Goal: Transaction & Acquisition: Obtain resource

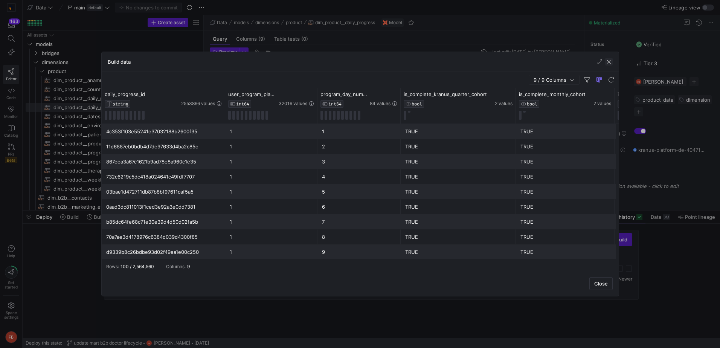
drag, startPoint x: 0, startPoint y: 0, endPoint x: 605, endPoint y: 65, distance: 608.3
click at [605, 65] on div "Build data" at bounding box center [360, 62] width 517 height 20
drag, startPoint x: 609, startPoint y: 63, endPoint x: 588, endPoint y: 82, distance: 27.7
click at [609, 63] on span "button" at bounding box center [609, 62] width 8 height 8
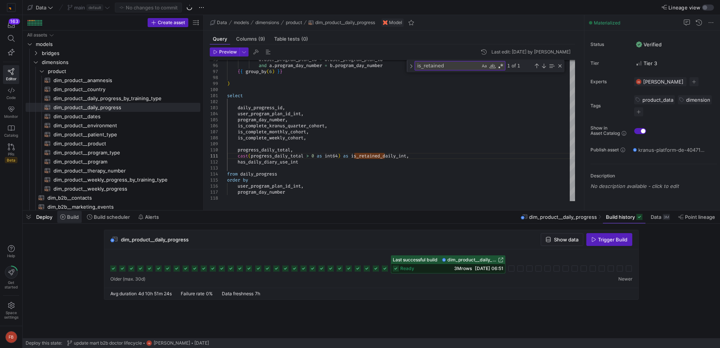
click at [79, 218] on span "Build" at bounding box center [73, 217] width 12 height 6
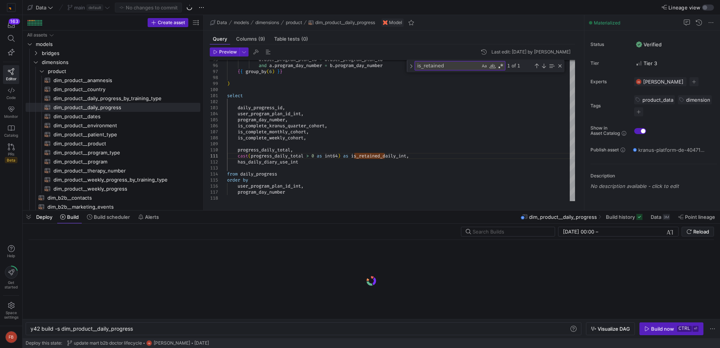
scroll to position [0, 102]
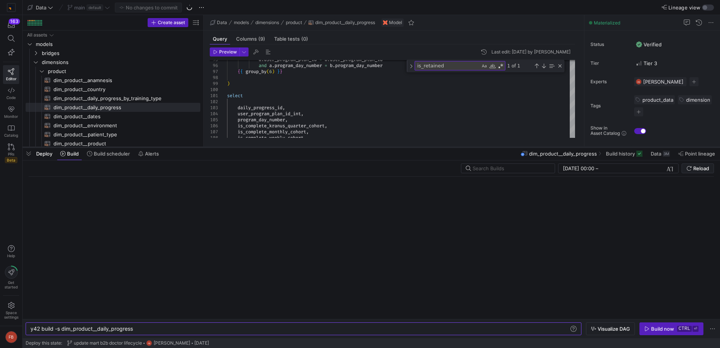
drag, startPoint x: 329, startPoint y: 210, endPoint x: 323, endPoint y: 147, distance: 63.6
click at [323, 147] on div at bounding box center [371, 147] width 697 height 3
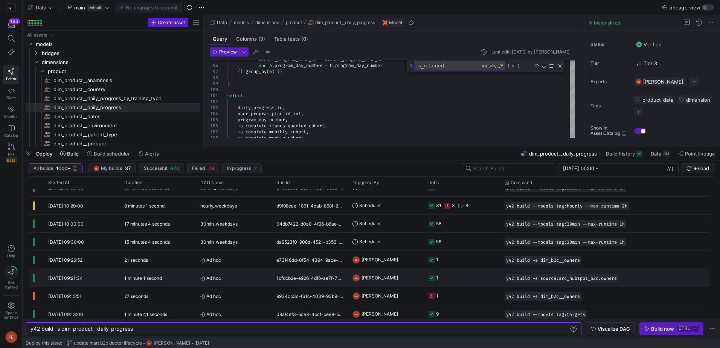
scroll to position [301, 0]
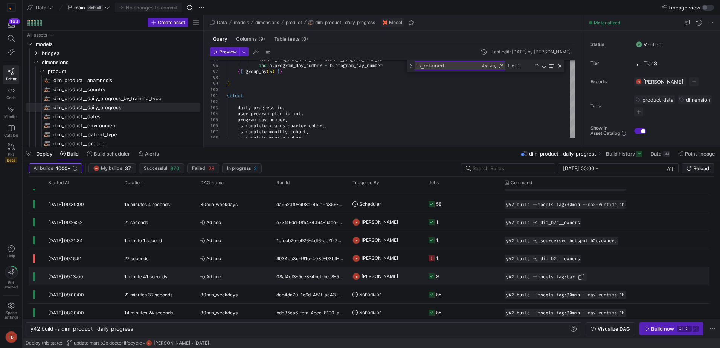
click at [583, 277] on span "button" at bounding box center [581, 277] width 8 height 8
click at [490, 325] on div "y42 build -s dim_product__daily_progress y42 build -s dim_product__daily_progre…" at bounding box center [303, 328] width 555 height 13
click at [489, 326] on div "y42 build -s dim_product__daily_progress" at bounding box center [299, 329] width 539 height 6
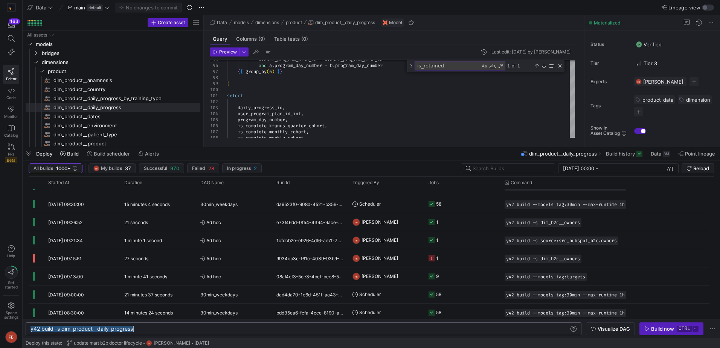
click at [489, 326] on div "y42 build -s dim_product__daily_progress" at bounding box center [299, 329] width 539 height 6
type textarea "y42 build --models tag:targets"
click at [687, 328] on kbd "ctrl" at bounding box center [684, 329] width 15 height 6
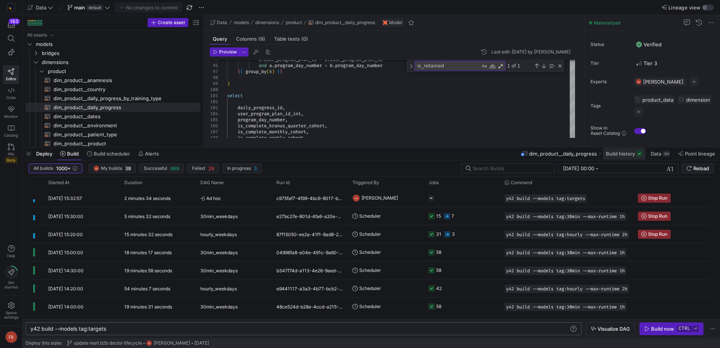
click at [620, 157] on span at bounding box center [624, 154] width 43 height 12
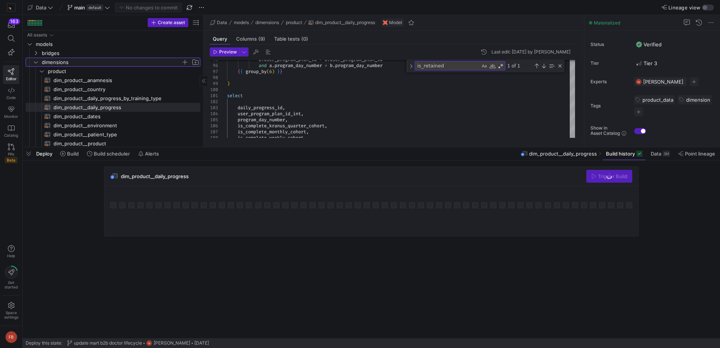
click at [37, 62] on icon "Press SPACE to select this row." at bounding box center [35, 62] width 5 height 5
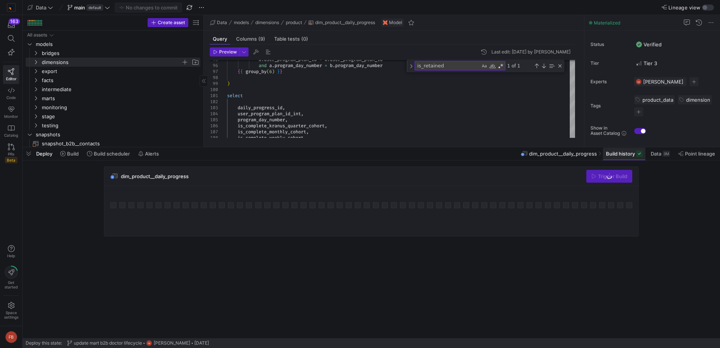
click at [614, 156] on span "Build history" at bounding box center [620, 154] width 29 height 6
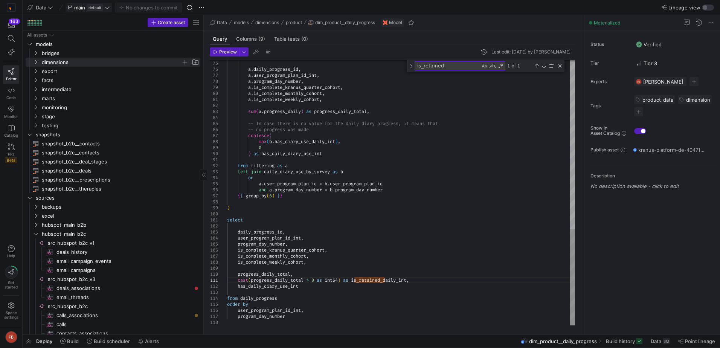
click at [108, 9] on icon at bounding box center [107, 7] width 5 height 2
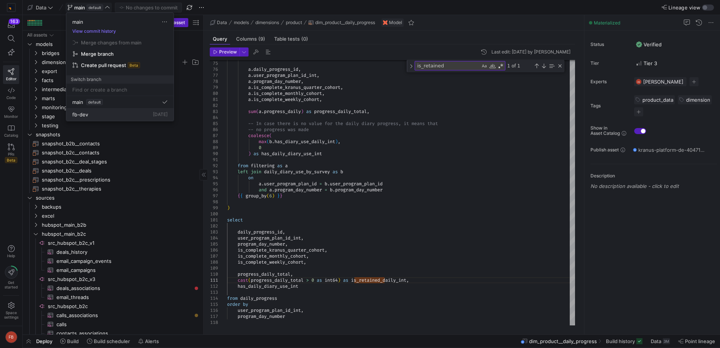
click at [105, 113] on div "fb-dev [DATE]" at bounding box center [119, 114] width 95 height 6
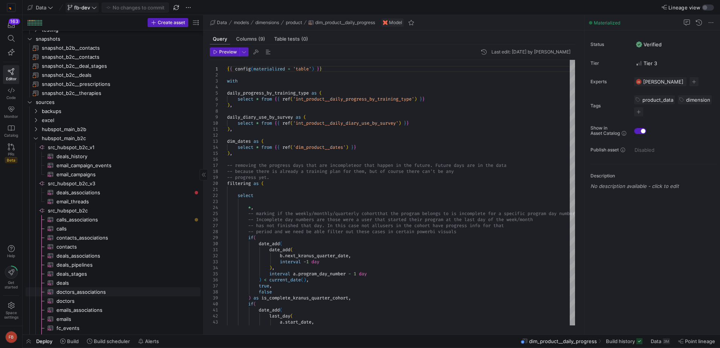
scroll to position [91, 0]
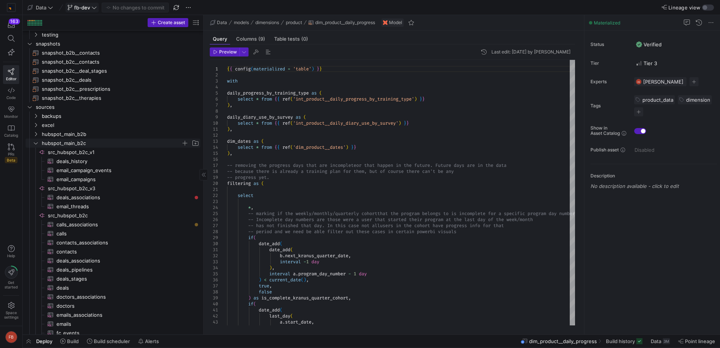
click at [37, 146] on y42-icon "Press SPACE to select this row." at bounding box center [36, 143] width 6 height 6
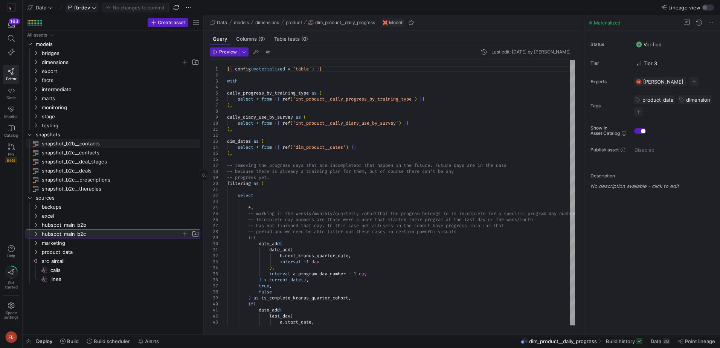
scroll to position [0, 0]
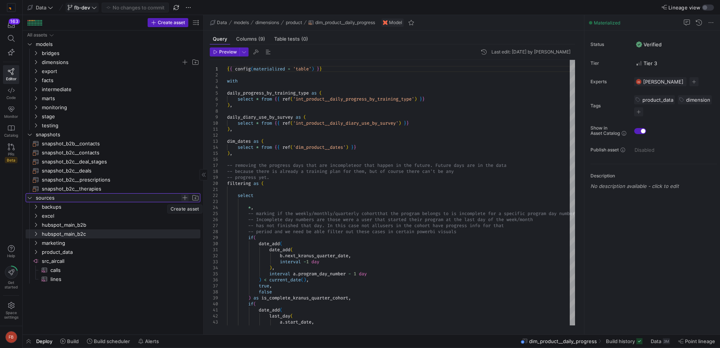
click at [184, 198] on span "Press SPACE to select this row." at bounding box center [185, 198] width 8 height 8
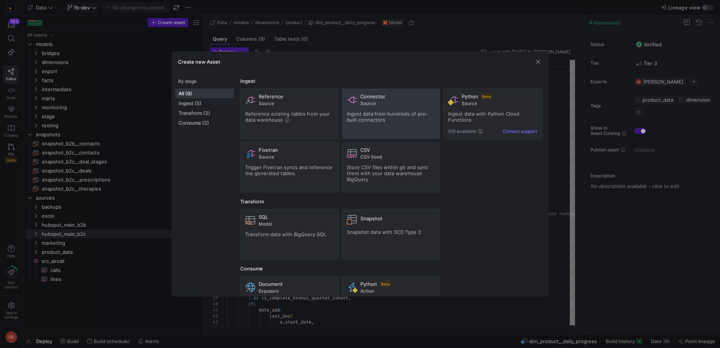
click at [370, 115] on span "Ingest data from hundreds of pre-built connectors" at bounding box center [387, 117] width 81 height 12
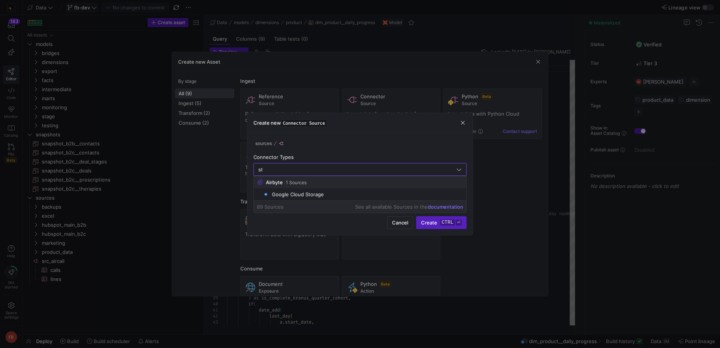
type input "s"
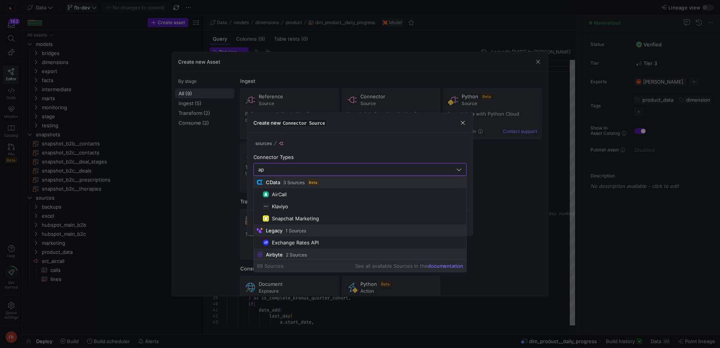
type input "a"
type input "googl"
click at [462, 122] on span "button" at bounding box center [463, 123] width 8 height 8
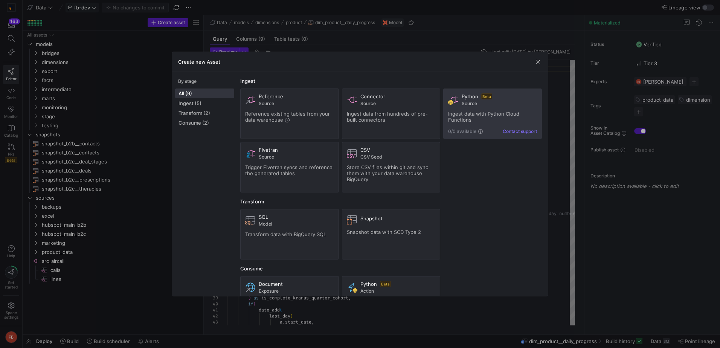
click at [485, 103] on span "Source" at bounding box center [498, 103] width 75 height 5
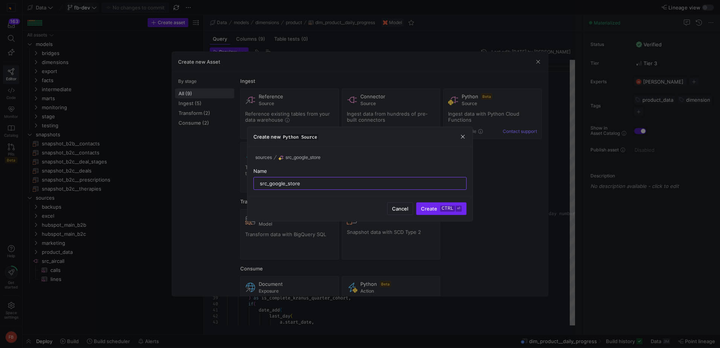
type input "src_google_store"
click at [430, 205] on span "Create ctrl ⏎" at bounding box center [441, 208] width 41 height 6
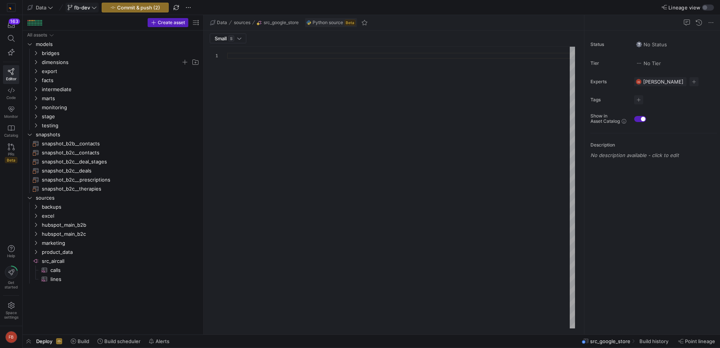
type textarea "import json import logging import pandas as pd import requests from y42.v1.deco…"
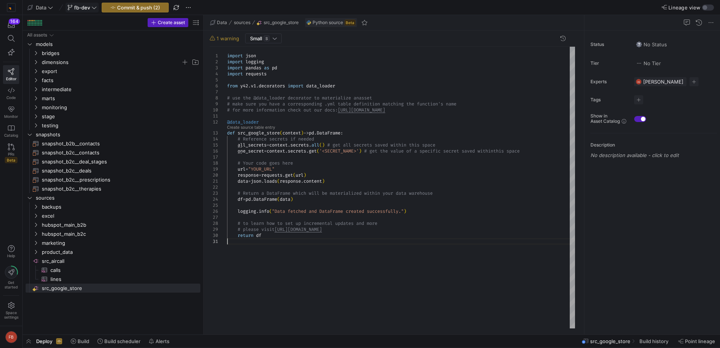
click at [301, 291] on div "import json import logging import pandas as pd import requests from y42 . v1 . …" at bounding box center [401, 187] width 348 height 281
click at [418, 294] on div "import json import logging import pandas as pd import requests from y42 . v1 . …" at bounding box center [401, 187] width 348 height 281
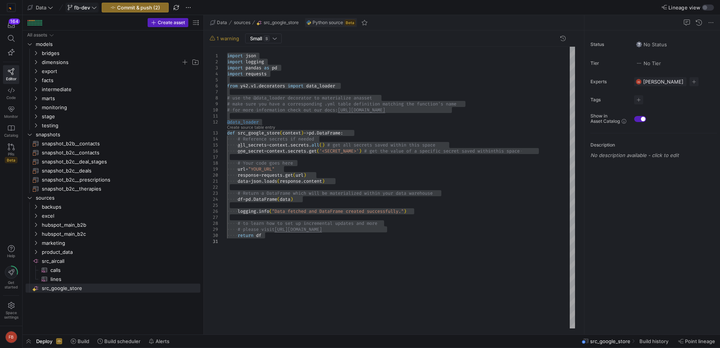
type textarea "data = json.loads(response.content) # Return a DataFrame which will be material…"
click at [439, 180] on div "import json import logging import pandas as pd import requests from y42 . v1 . …" at bounding box center [401, 187] width 348 height 281
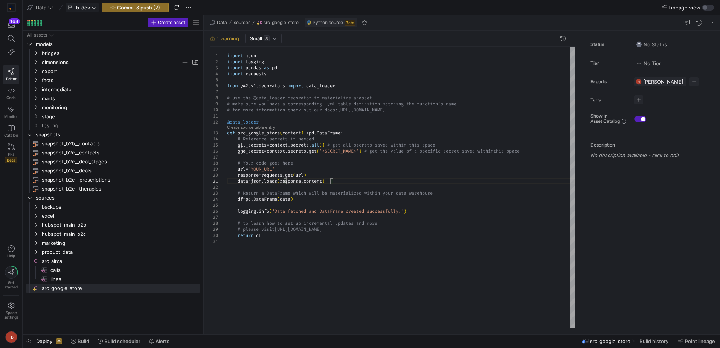
click at [2, 311] on div "Space settings" at bounding box center [11, 310] width 22 height 30
click at [11, 306] on icon at bounding box center [11, 305] width 7 height 7
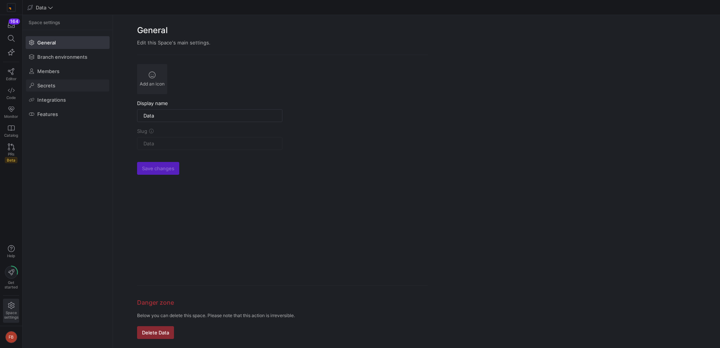
click at [61, 83] on span at bounding box center [67, 85] width 83 height 12
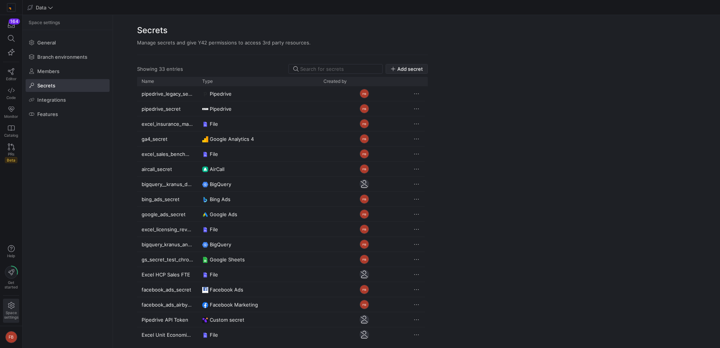
click at [408, 68] on span "Add secret" at bounding box center [410, 69] width 26 height 6
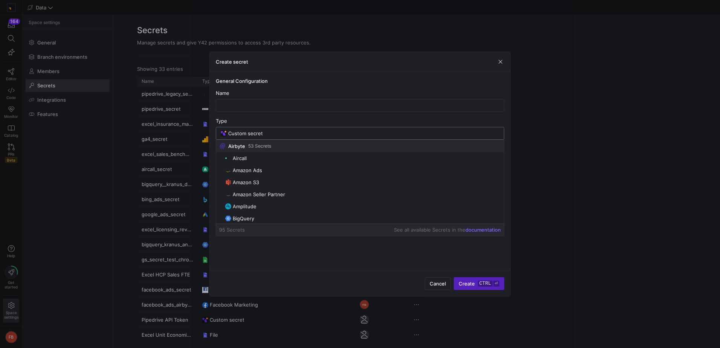
click at [290, 131] on input "Custom secret" at bounding box center [363, 133] width 271 height 6
click at [502, 59] on span "button" at bounding box center [500, 62] width 8 height 8
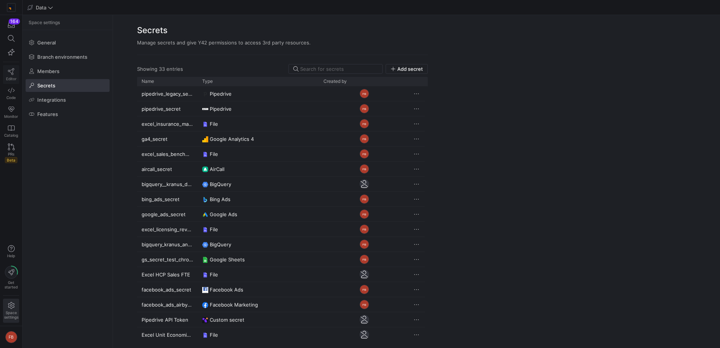
click at [13, 77] on span "Editor" at bounding box center [11, 78] width 11 height 5
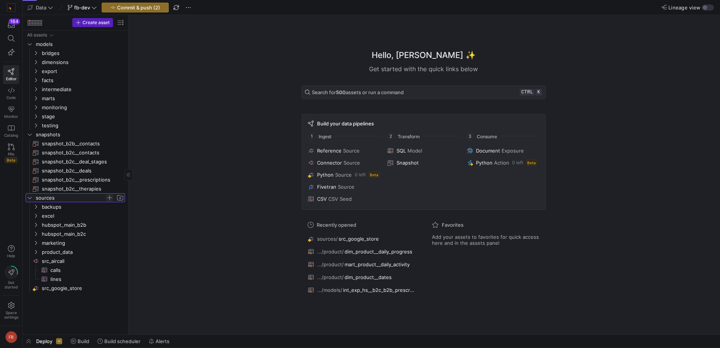
click at [110, 196] on span "Press SPACE to select this row." at bounding box center [110, 198] width 8 height 8
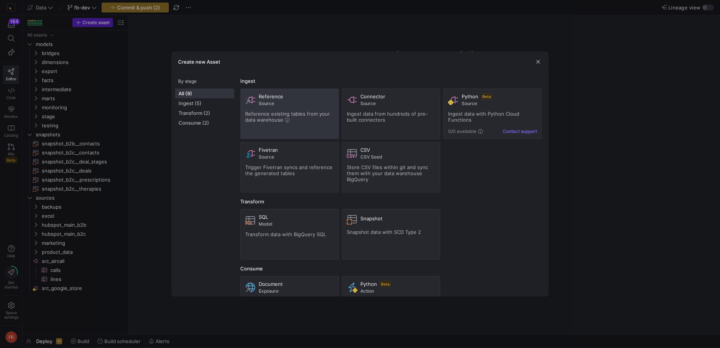
click at [269, 122] on span "Reference existing tables from your data warehouse" at bounding box center [287, 117] width 85 height 12
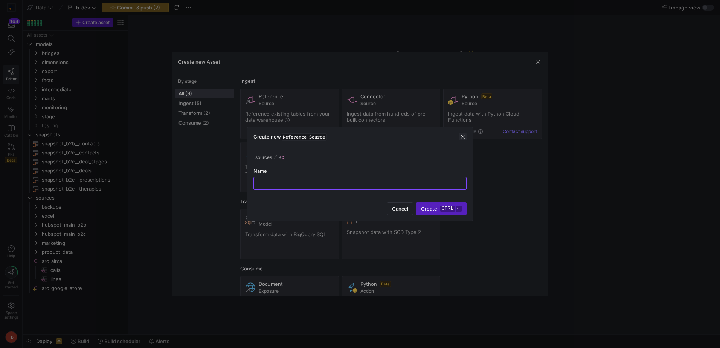
click at [464, 135] on span "button" at bounding box center [463, 137] width 8 height 8
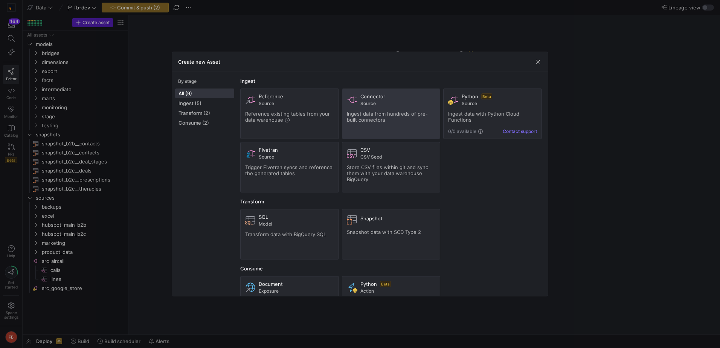
click at [388, 116] on span "Ingest data from hundreds of pre-built connectors" at bounding box center [387, 117] width 81 height 12
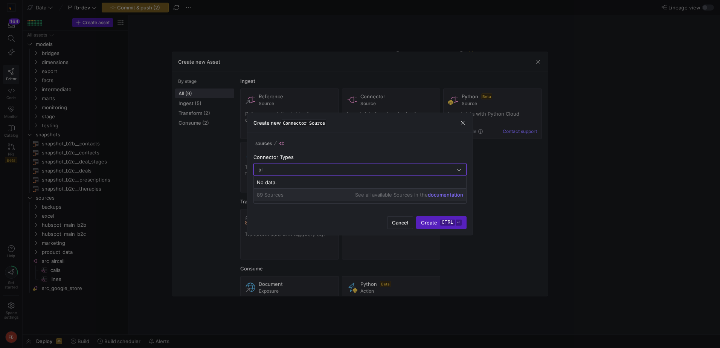
type input "p"
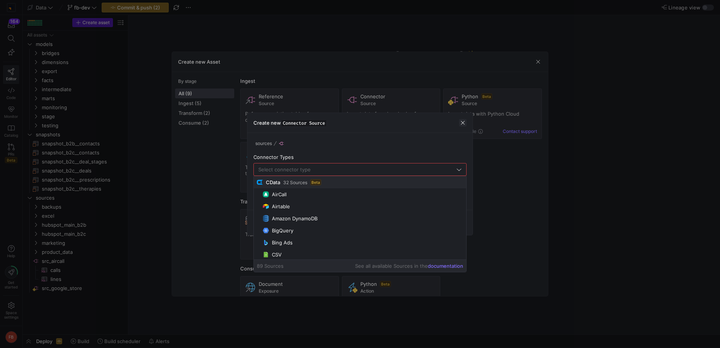
click at [460, 123] on span "button" at bounding box center [463, 123] width 8 height 8
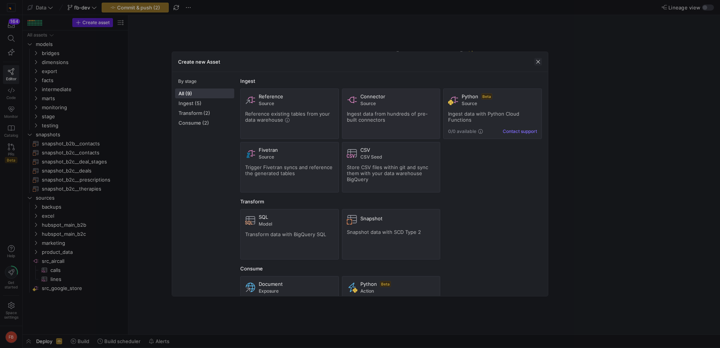
click at [538, 62] on span "button" at bounding box center [538, 62] width 8 height 8
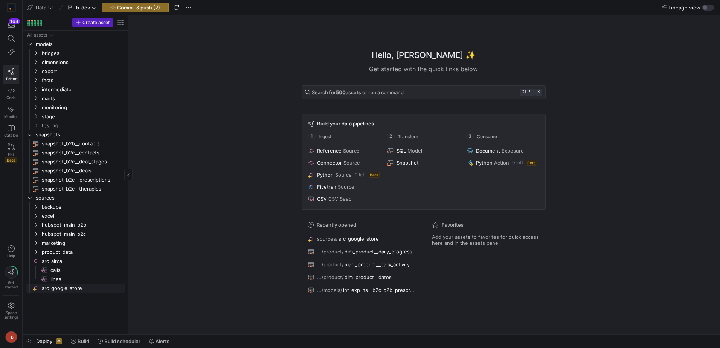
click at [86, 283] on link "src_google_store​​​​​​​​" at bounding box center [75, 287] width 99 height 9
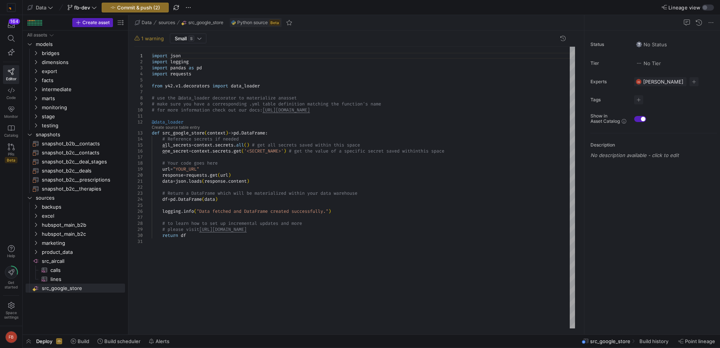
click at [331, 173] on div "import json import logging import pandas as pd import requests from y42 . v1 . …" at bounding box center [363, 187] width 423 height 281
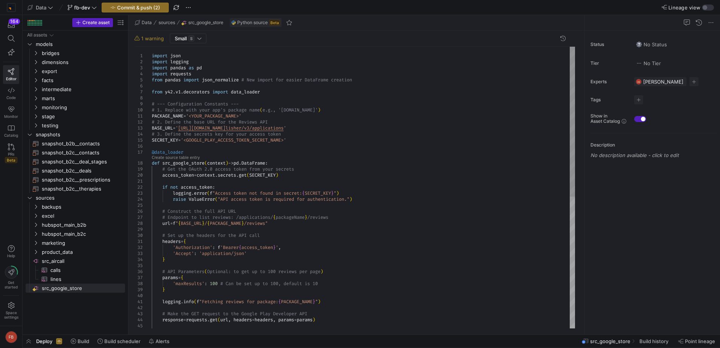
type textarea "import json import logging import pandas as pd import requests from pandas impo…"
click at [348, 108] on div "logging . info ( f "Fetching reviews for package: { PACKAGE_NAME } " ) # Make t…" at bounding box center [363, 311] width 423 height 529
